Goal: Communication & Community: Answer question/provide support

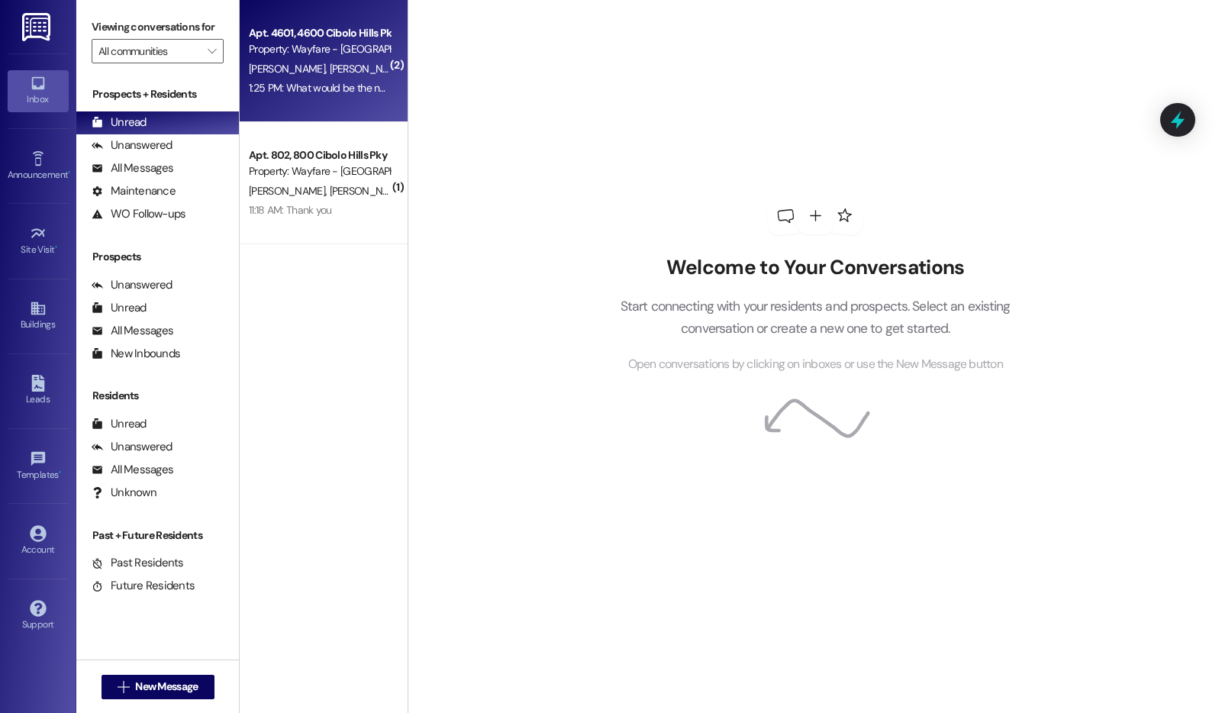
click at [282, 53] on div "Property: Wayfare - [GEOGRAPHIC_DATA]" at bounding box center [319, 49] width 141 height 16
click at [297, 111] on div "Apt. 4601, 4600 Cibolo Hills Pky Property: Wayfare - Cibolo Hills A. Stookey M.…" at bounding box center [324, 61] width 168 height 122
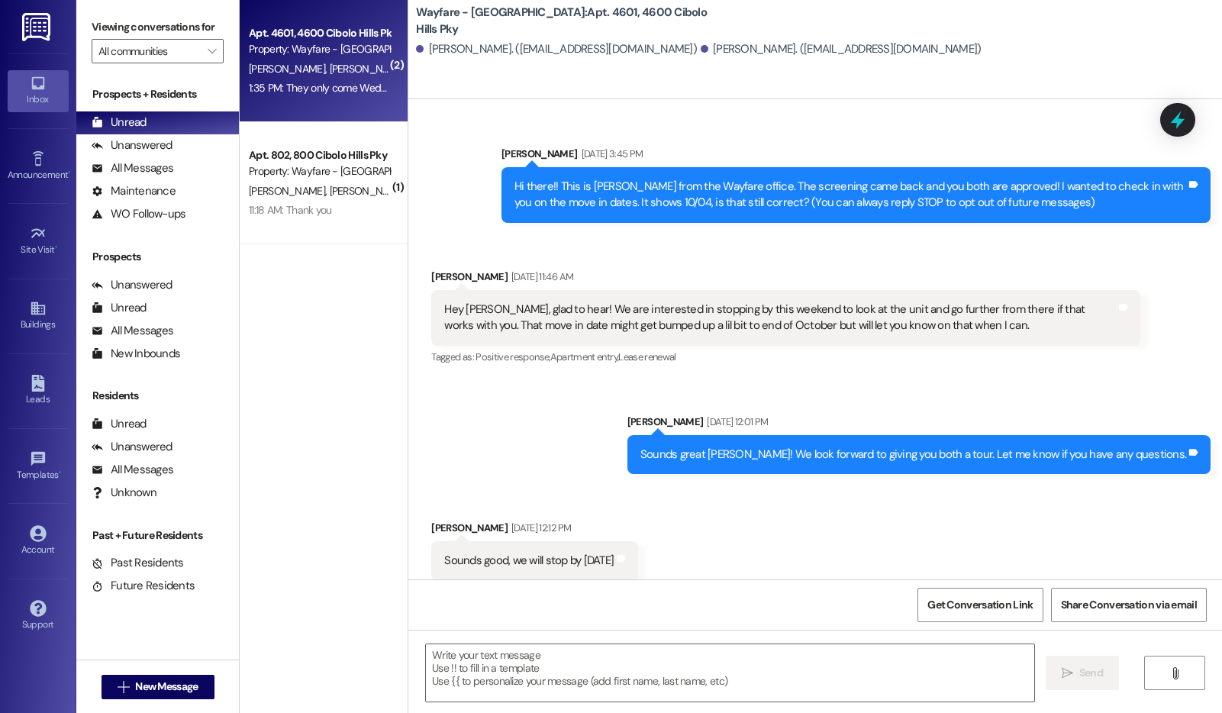
scroll to position [26052, 0]
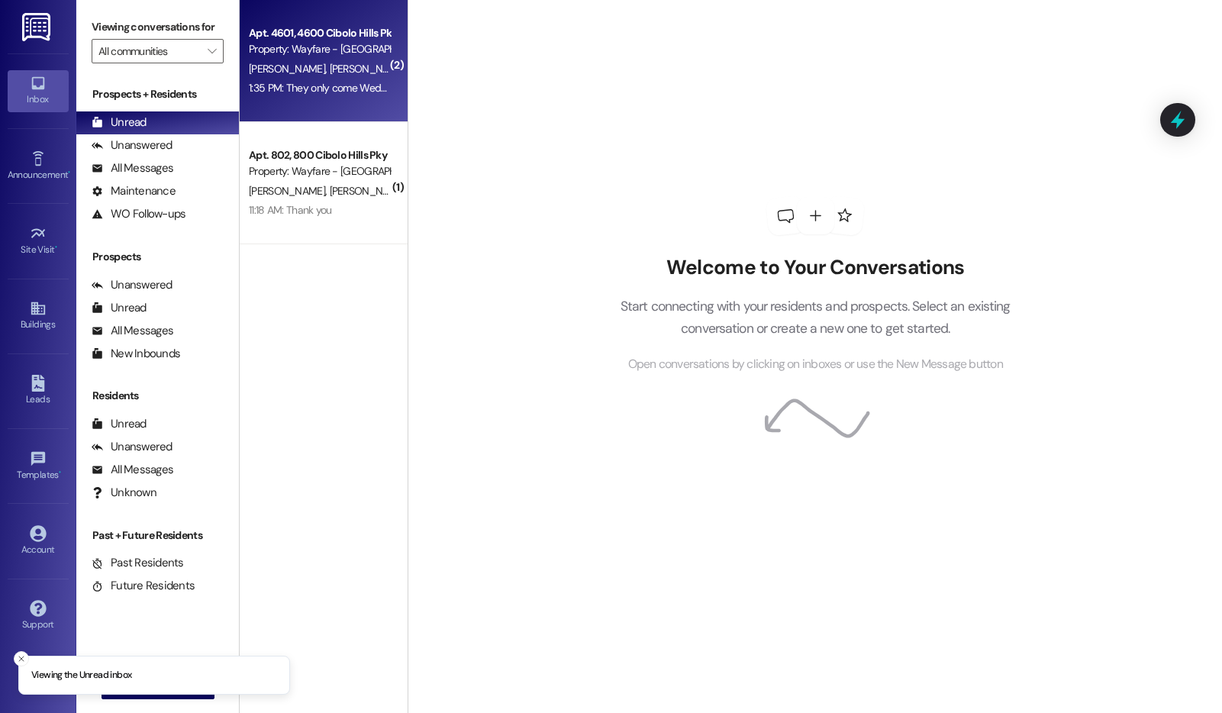
click at [298, 52] on div "Property: Wayfare - [GEOGRAPHIC_DATA]" at bounding box center [319, 49] width 141 height 16
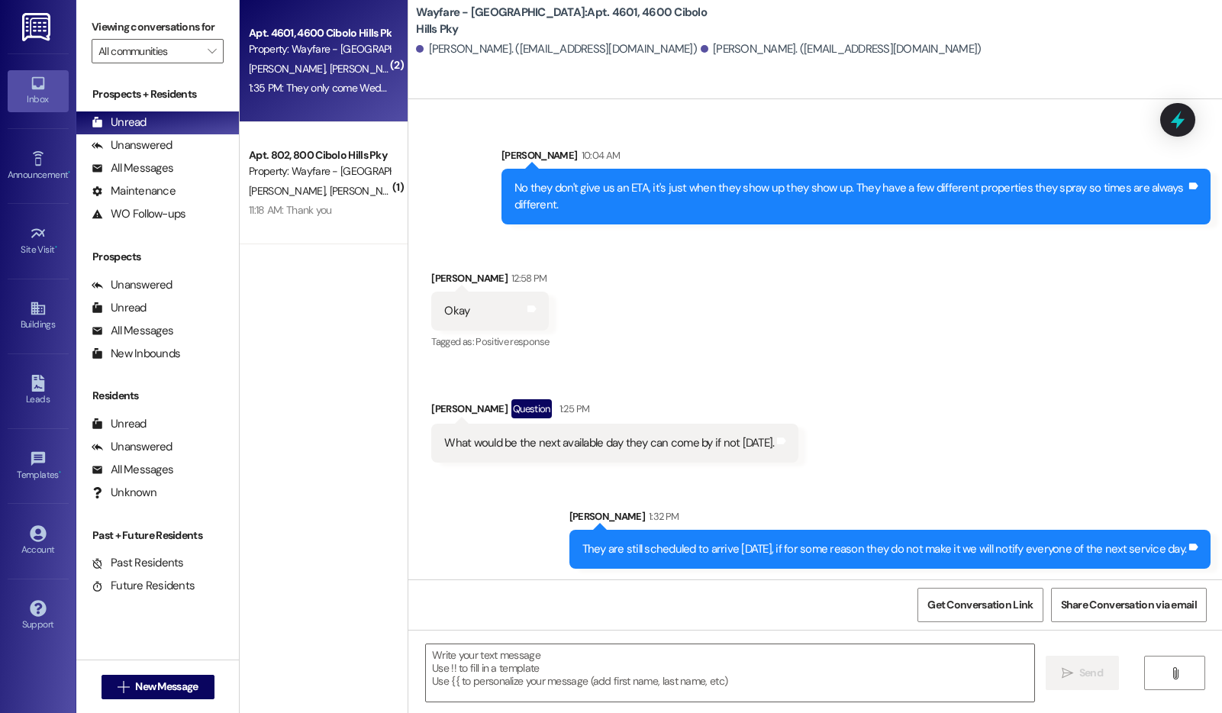
scroll to position [26052, 0]
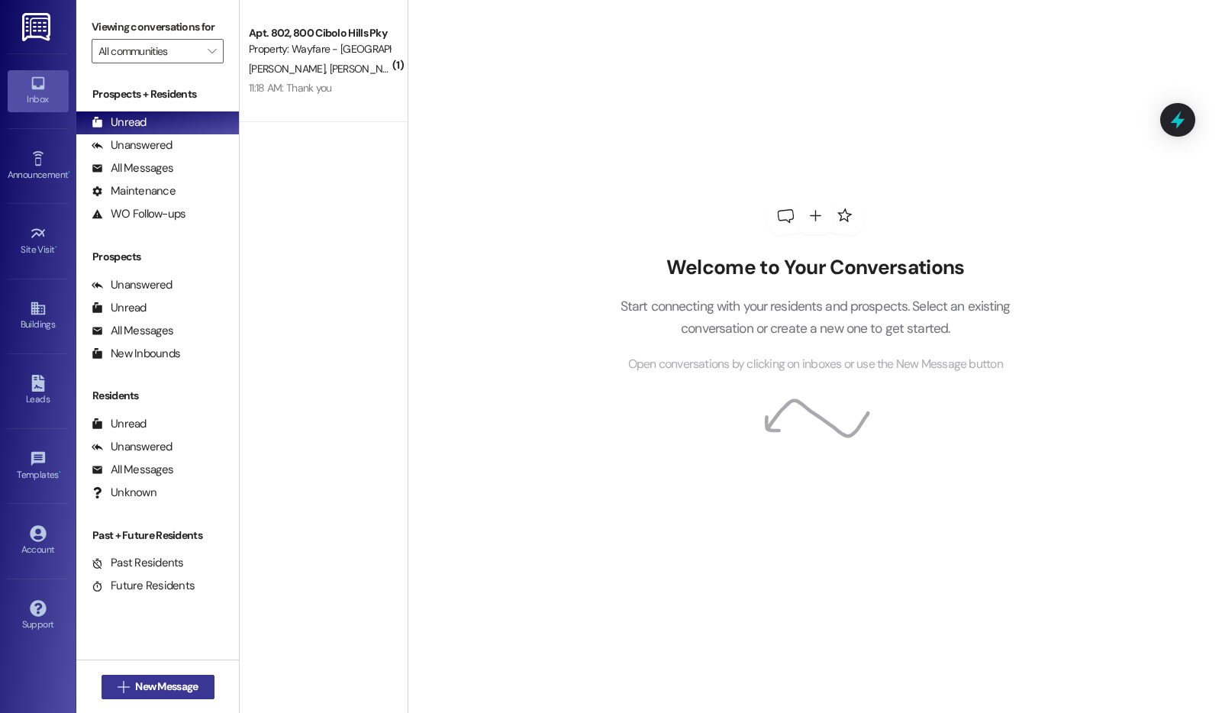
click at [206, 689] on button " New Message" at bounding box center [157, 686] width 113 height 24
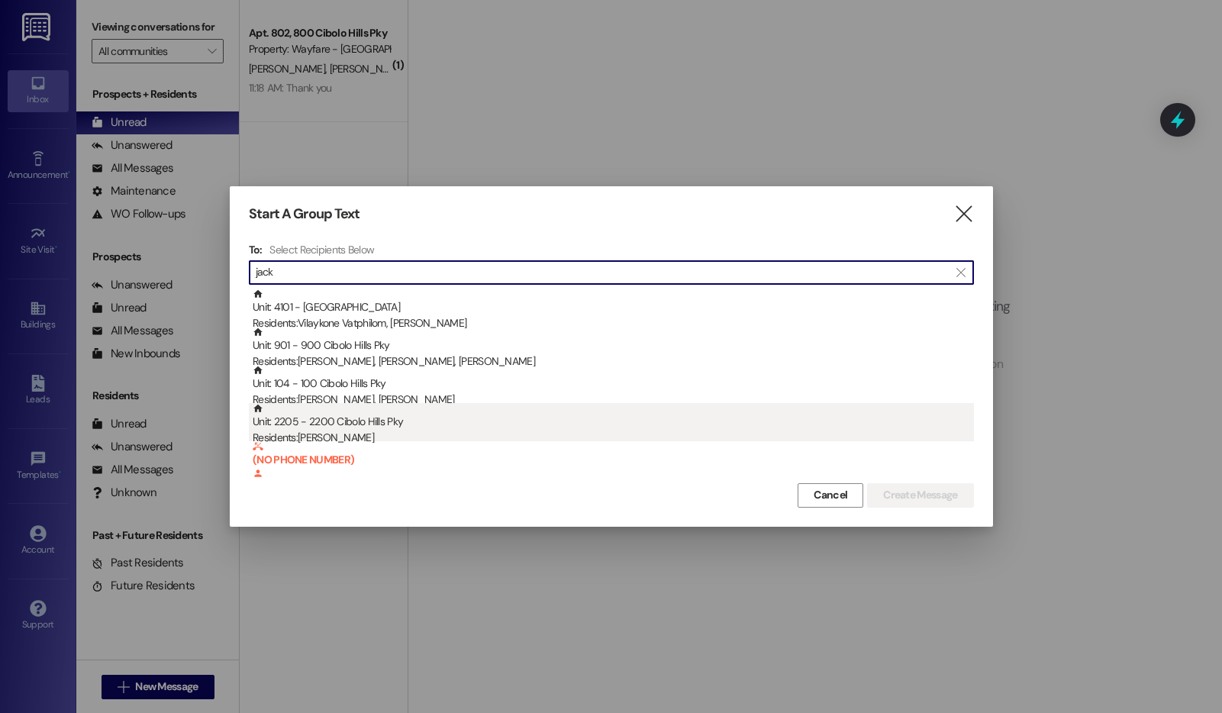
type input "jack"
click at [496, 415] on div "Unit: 2205 - 2200 Cibolo Hills Pky Residents: Jack Wiseman" at bounding box center [613, 424] width 721 height 43
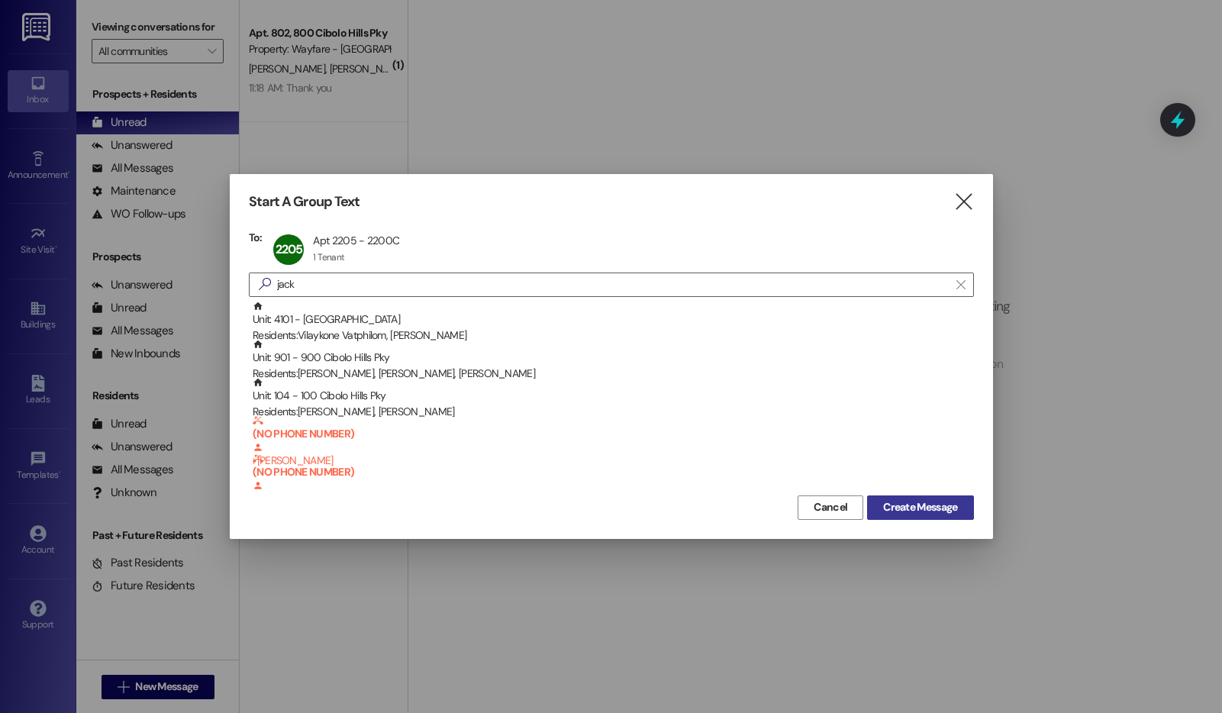
click at [963, 499] on button "Create Message" at bounding box center [920, 507] width 106 height 24
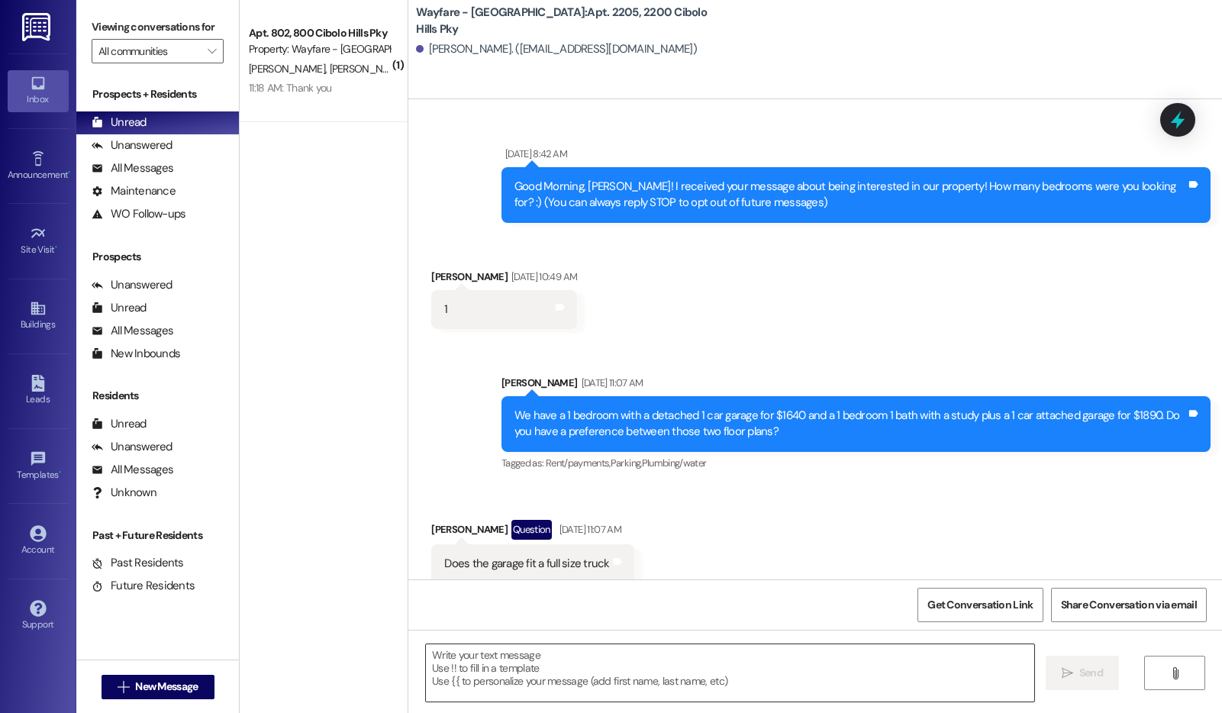
scroll to position [36681, 0]
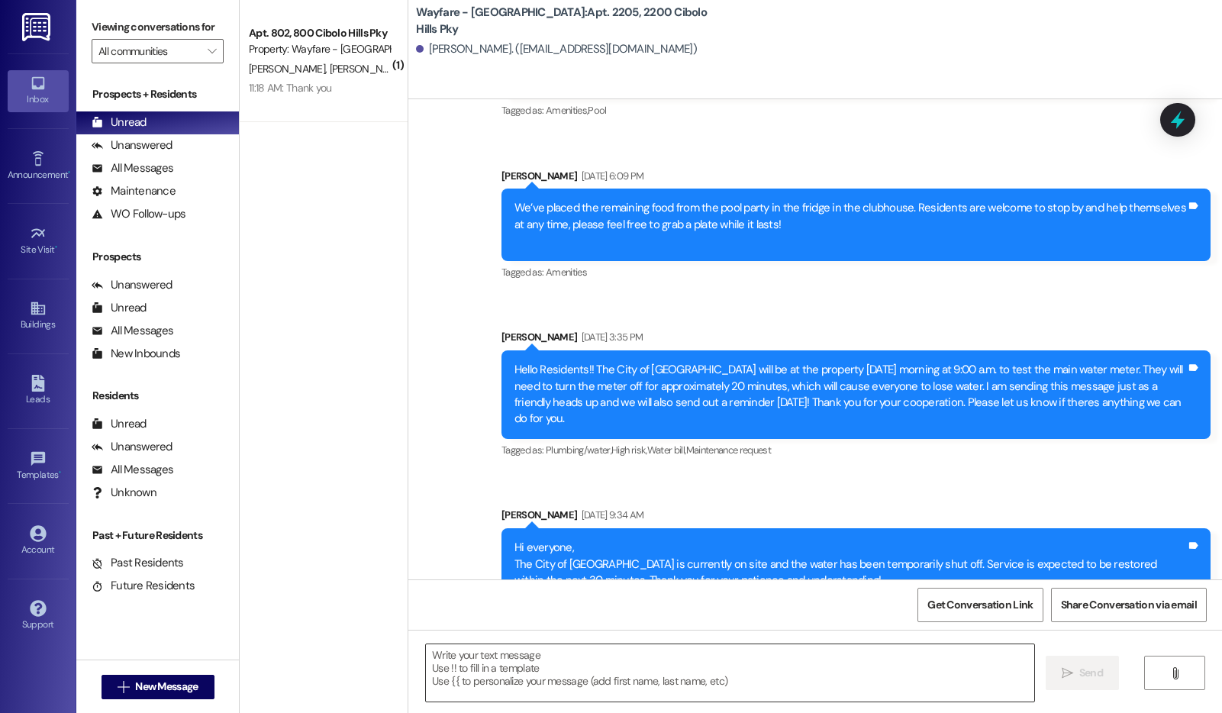
click at [773, 660] on textarea at bounding box center [730, 672] width 608 height 57
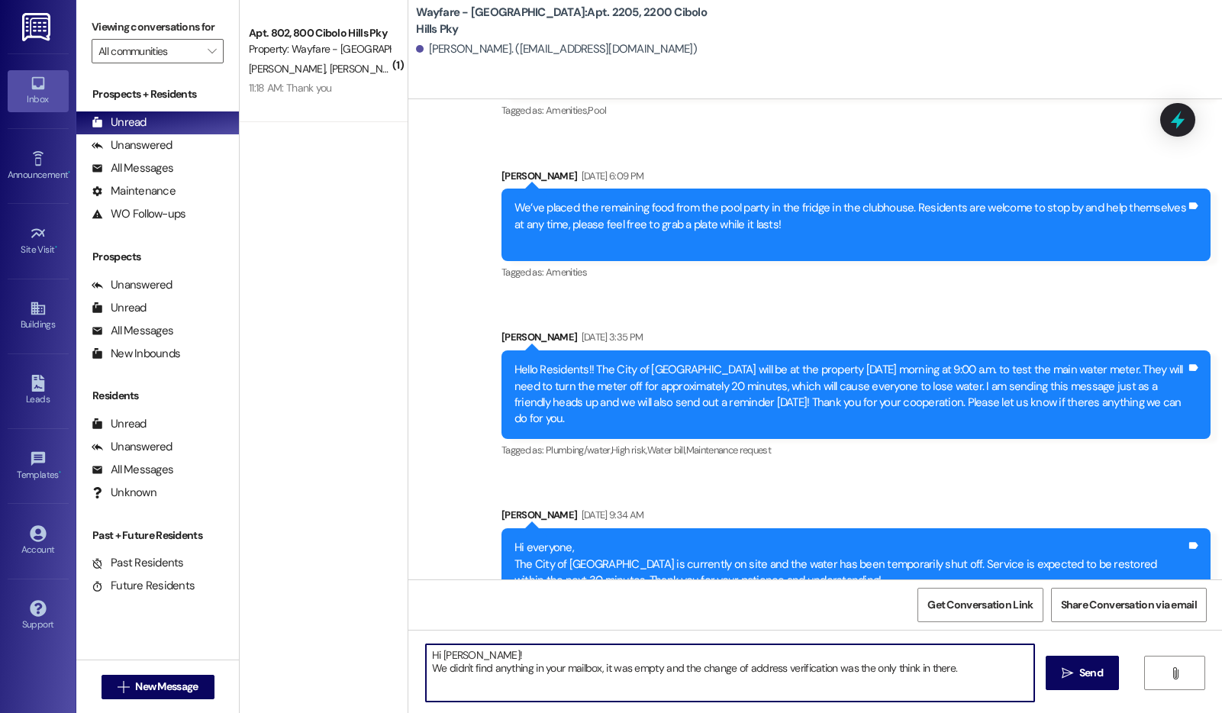
click at [903, 674] on textarea "Hi Jack! We didn't find anything in your mailbox, it was empty and the change o…" at bounding box center [730, 672] width 608 height 57
click at [907, 673] on textarea "Hi Jack! We didn't find anything in your mailbox, it was empty and the change o…" at bounding box center [730, 672] width 608 height 57
drag, startPoint x: 672, startPoint y: 670, endPoint x: 601, endPoint y: 669, distance: 71.0
click at [601, 669] on textarea "Hi Jack! We didn't find anything in your mailbox, it was empty and the change o…" at bounding box center [730, 672] width 608 height 57
click at [918, 674] on textarea "Hi Jack! We didn't find anything in your mailbox besides the change of address …" at bounding box center [730, 672] width 608 height 57
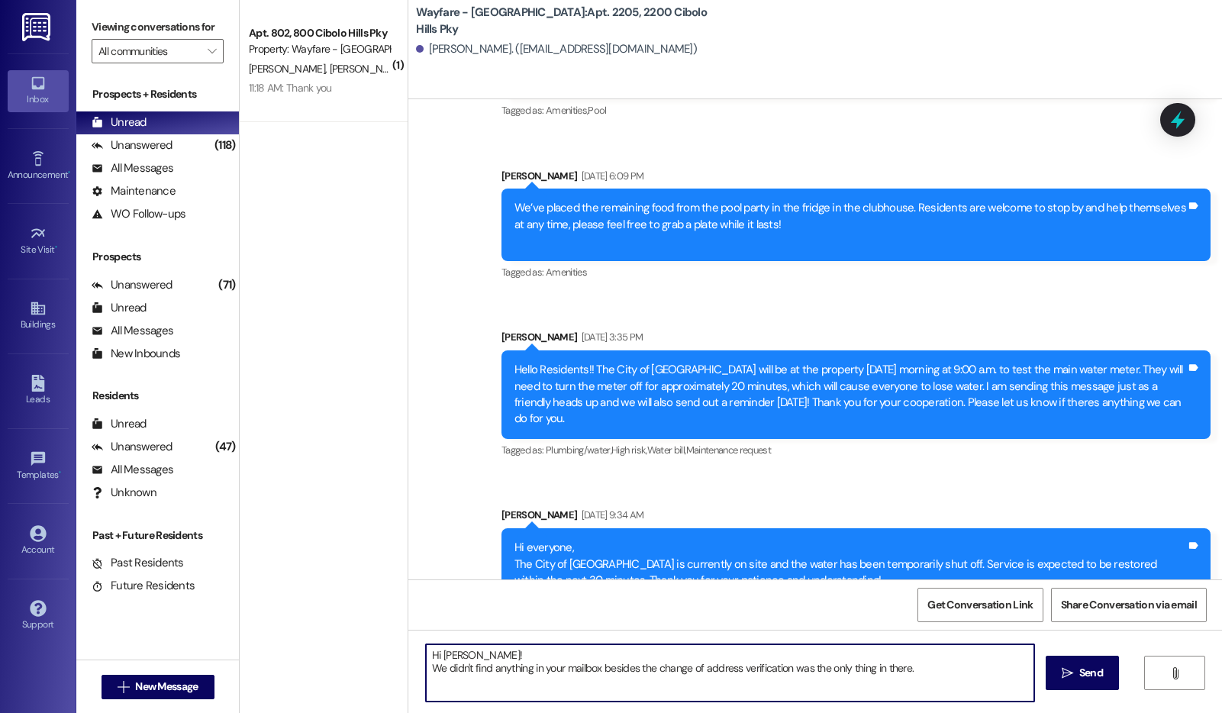
drag, startPoint x: 784, startPoint y: 669, endPoint x: 900, endPoint y: 668, distance: 116.0
click at [900, 668] on textarea "Hi Jack! We didn't find anything in your mailbox besides the change of address …" at bounding box center [730, 672] width 608 height 57
type textarea "Hi Jack! We didn't find anything in your mailbox besides the change of address …"
click at [1087, 684] on button " Send" at bounding box center [1082, 672] width 74 height 34
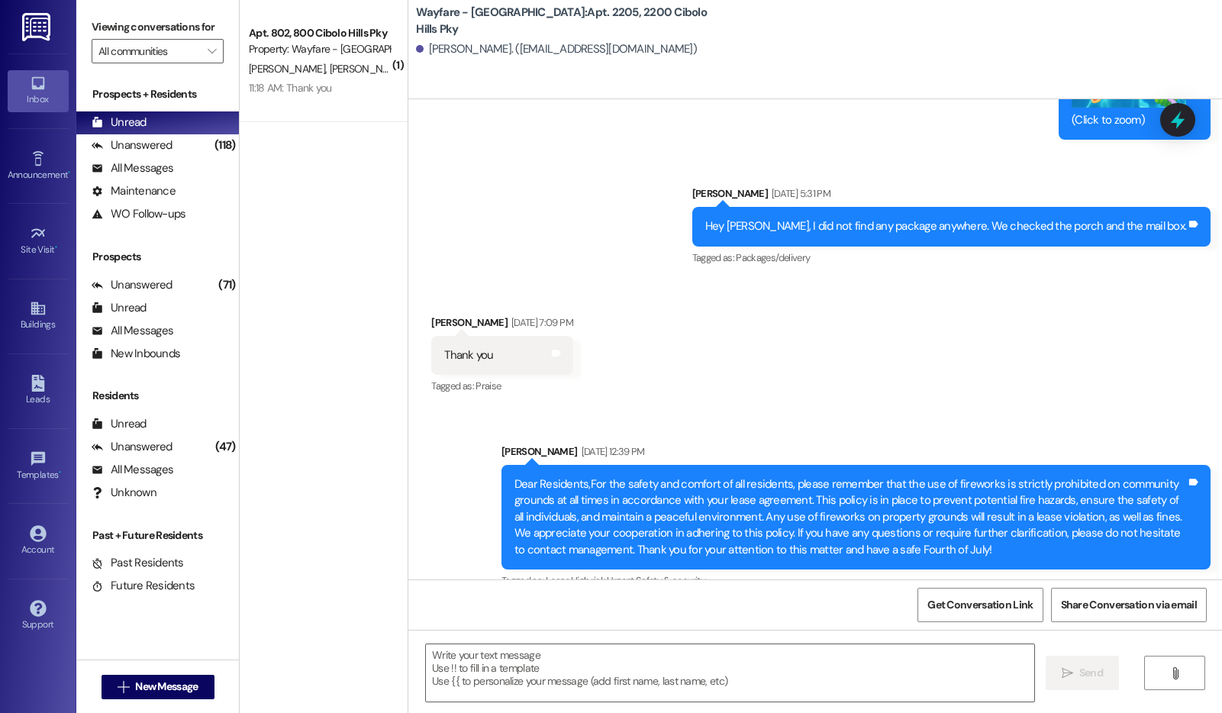
scroll to position [35346, 0]
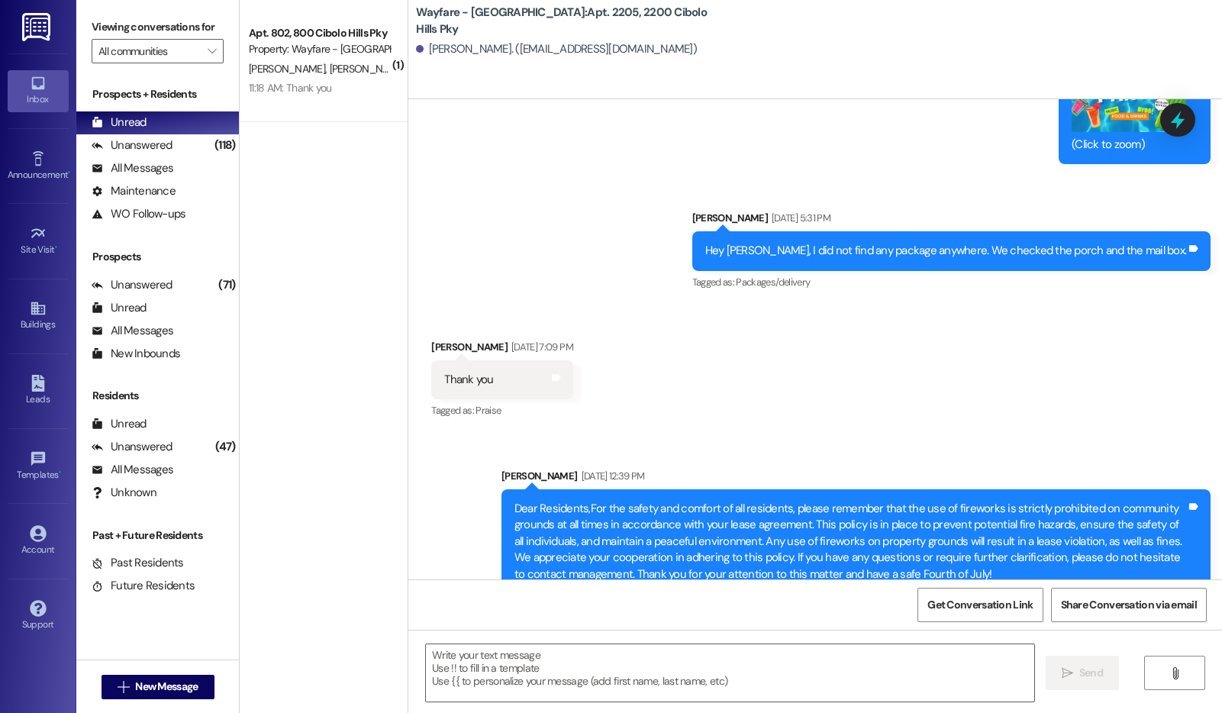
drag, startPoint x: 710, startPoint y: 525, endPoint x: 683, endPoint y: 530, distance: 27.1
click at [683, 697] on div "Can yall check my mailbox and the front step of APT 2205 for me to see if I hav…" at bounding box center [688, 705] width 488 height 16
